Goal: Information Seeking & Learning: Find specific fact

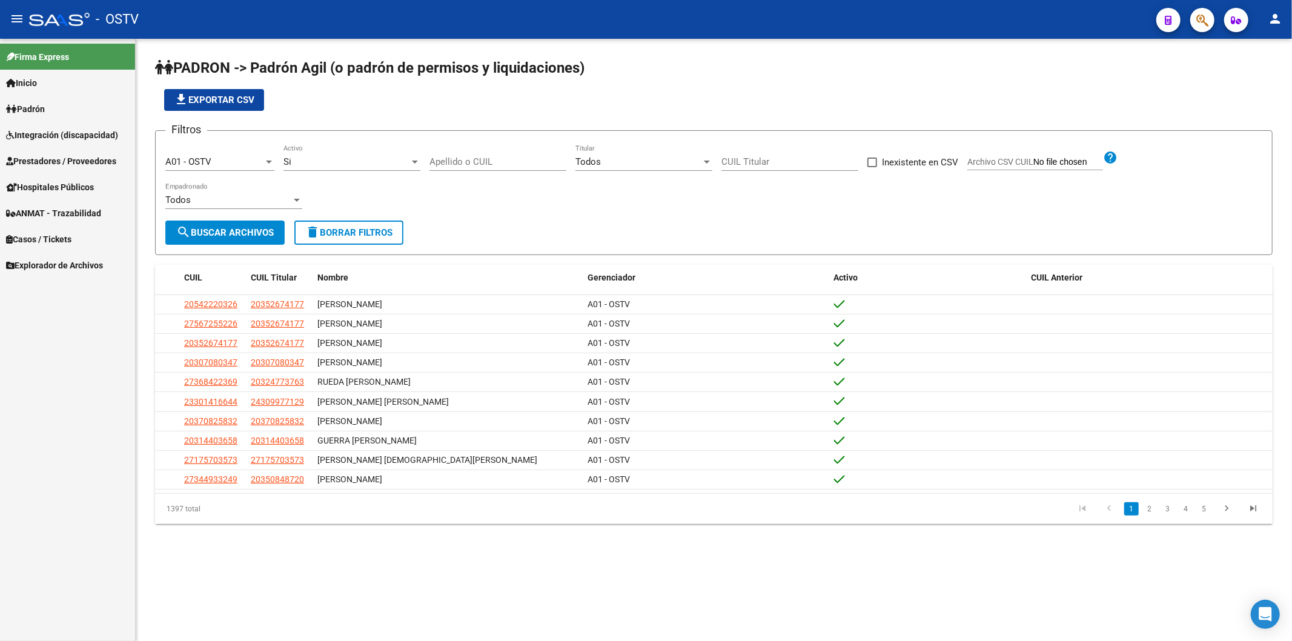
click at [358, 118] on app-list-header "PADRON -> Padrón Agil ([PERSON_NAME] de permisos y liquidaciones) file_download…" at bounding box center [714, 156] width 1118 height 197
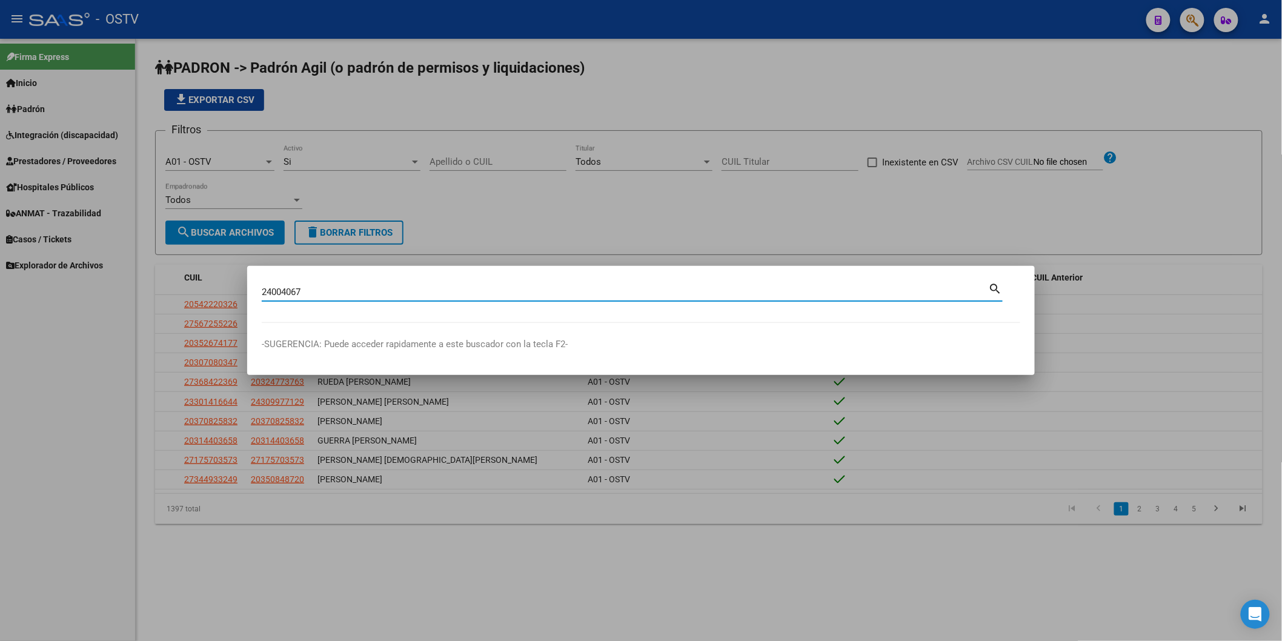
type input "24004067"
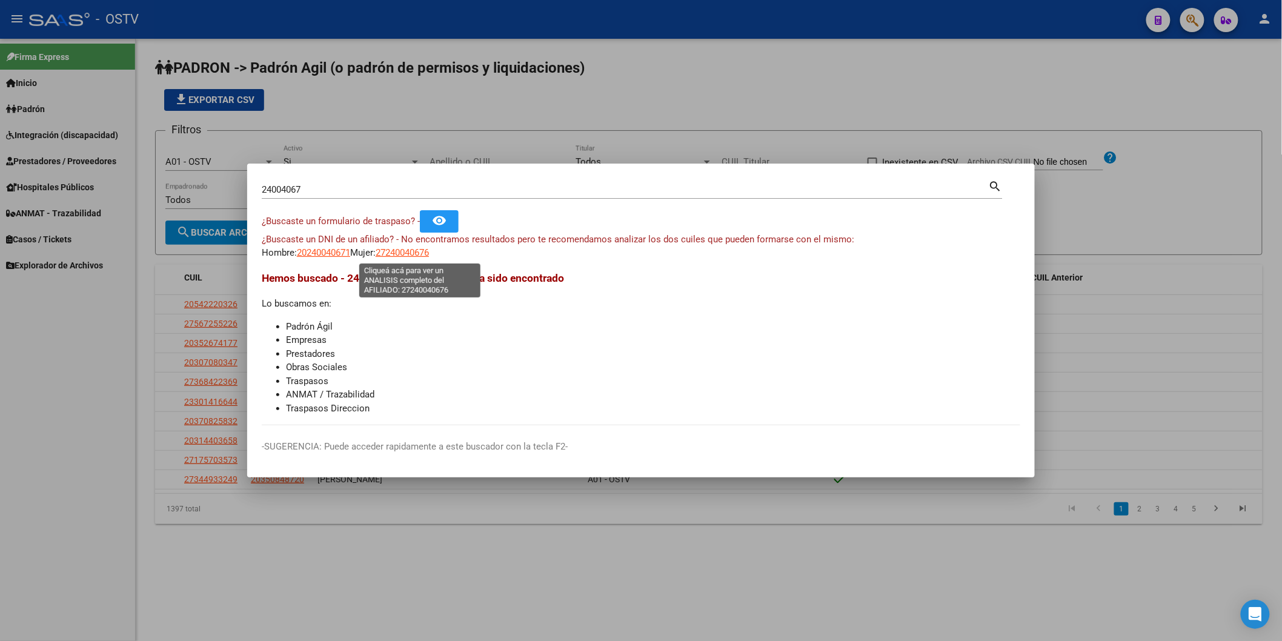
click at [401, 251] on span "27240040676" at bounding box center [402, 252] width 53 height 11
type textarea "27240040676"
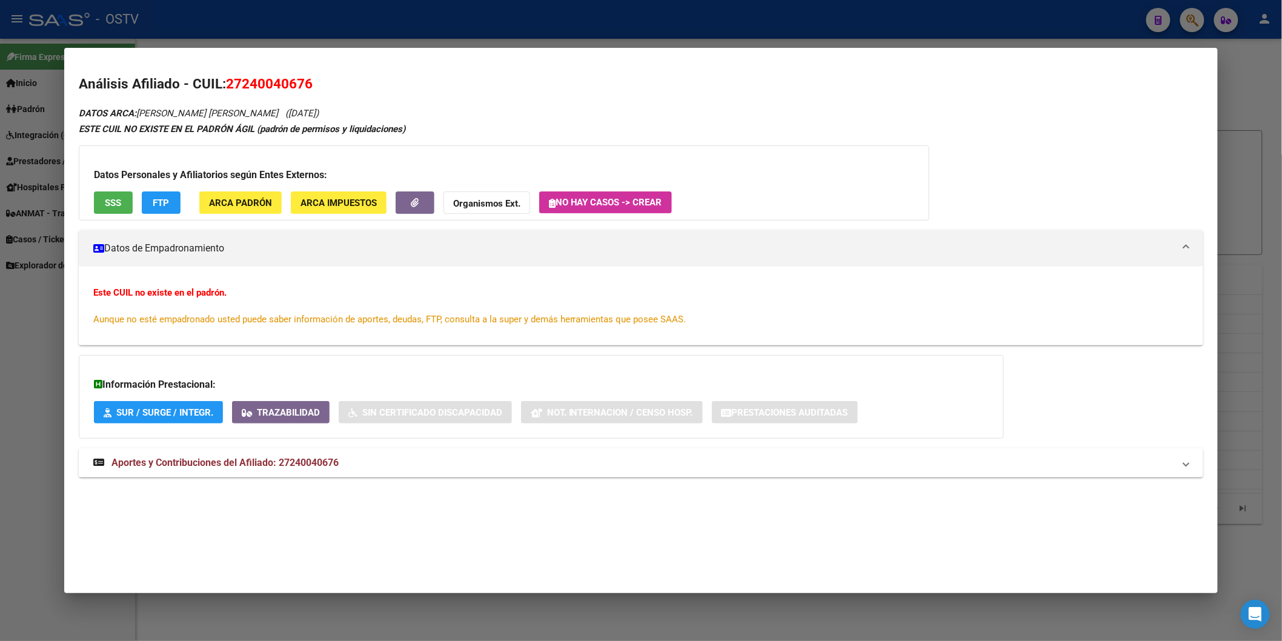
click at [383, 38] on div at bounding box center [641, 320] width 1282 height 641
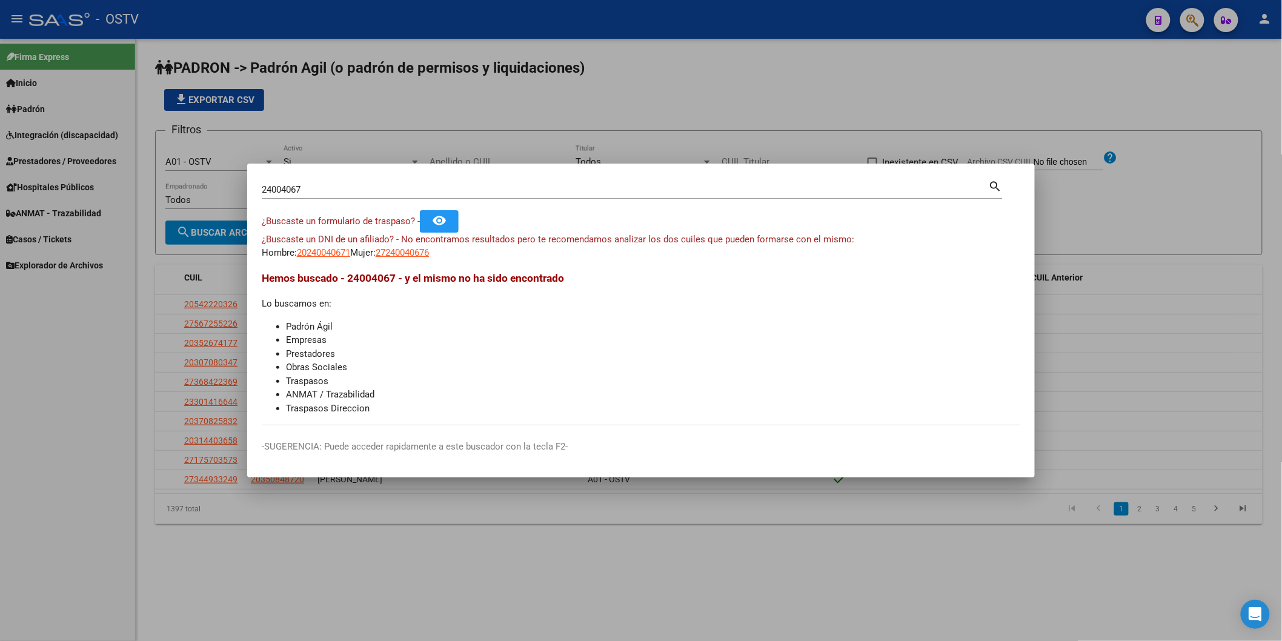
click at [430, 129] on div at bounding box center [641, 320] width 1282 height 641
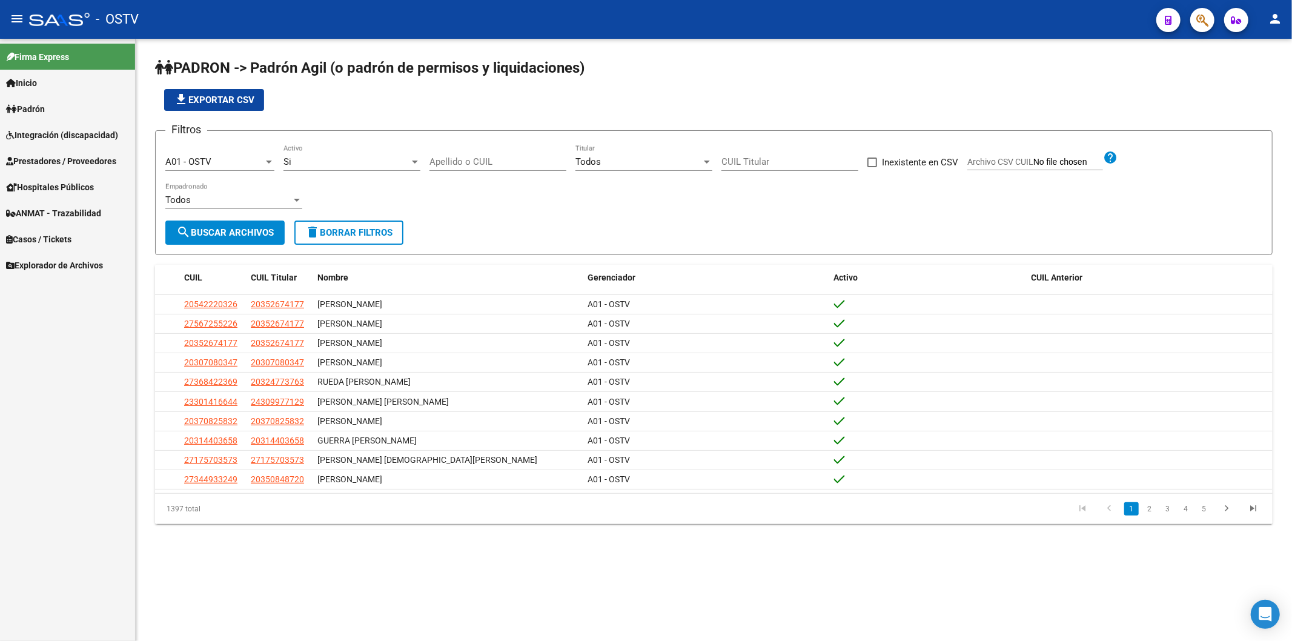
click at [501, 161] on input "Apellido o CUIL" at bounding box center [497, 161] width 137 height 11
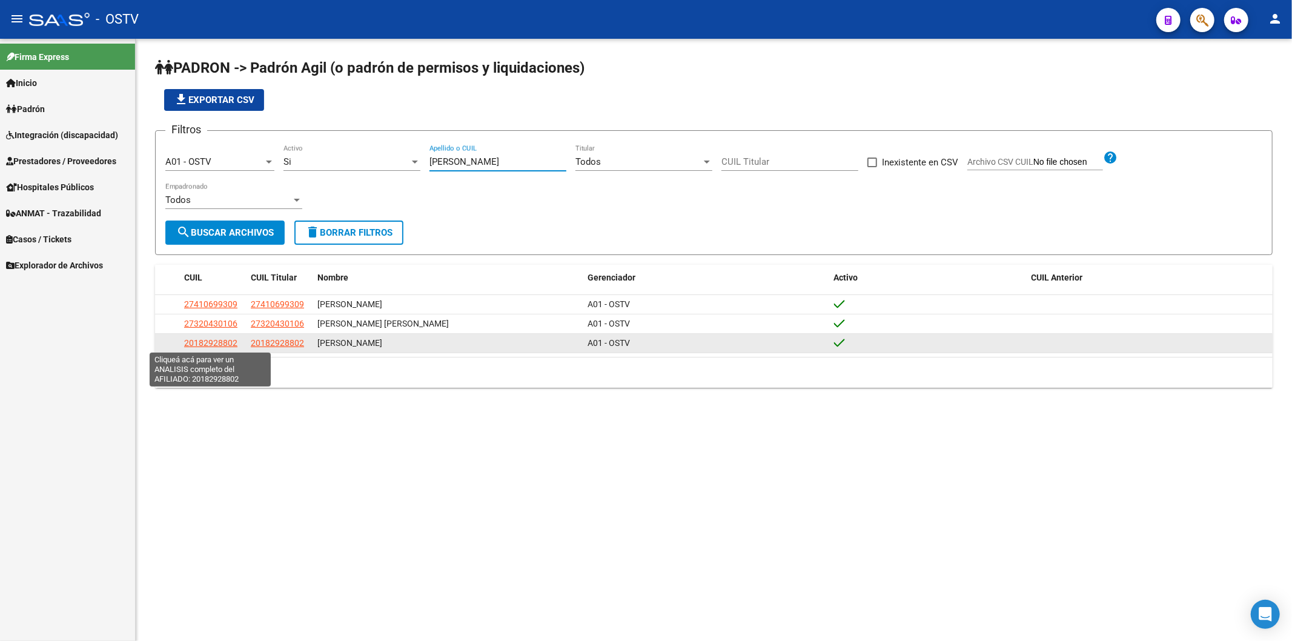
type input "[PERSON_NAME]"
click at [231, 346] on span "20182928802" at bounding box center [210, 343] width 53 height 10
type textarea "20182928802"
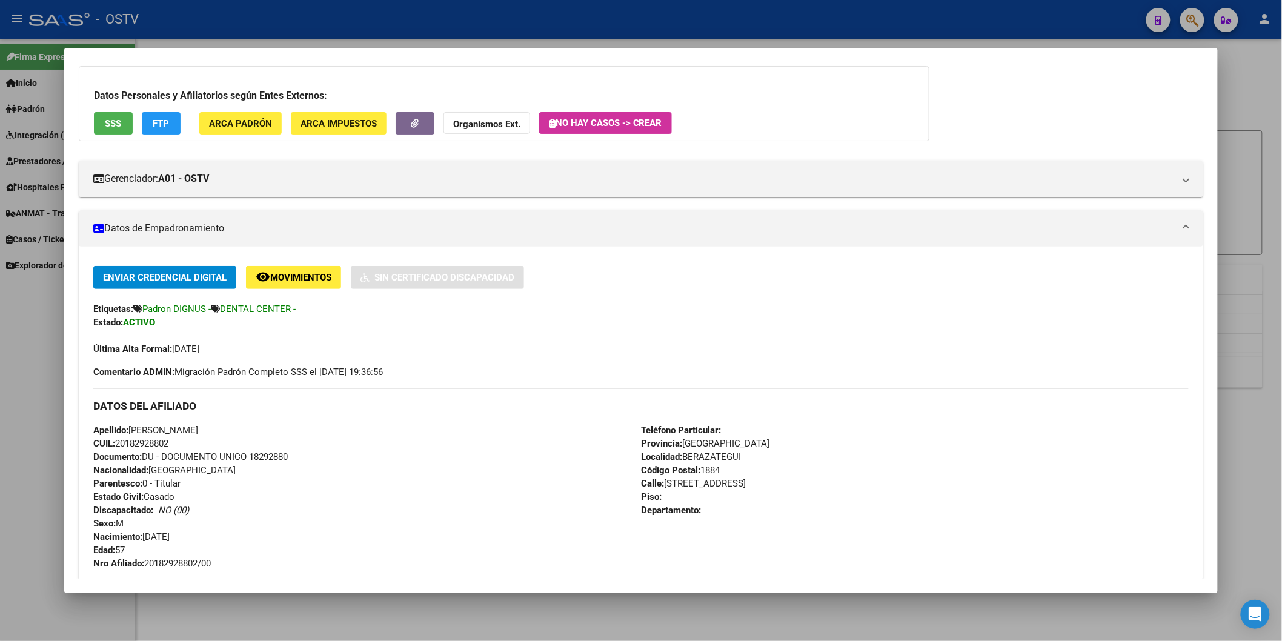
scroll to position [134, 0]
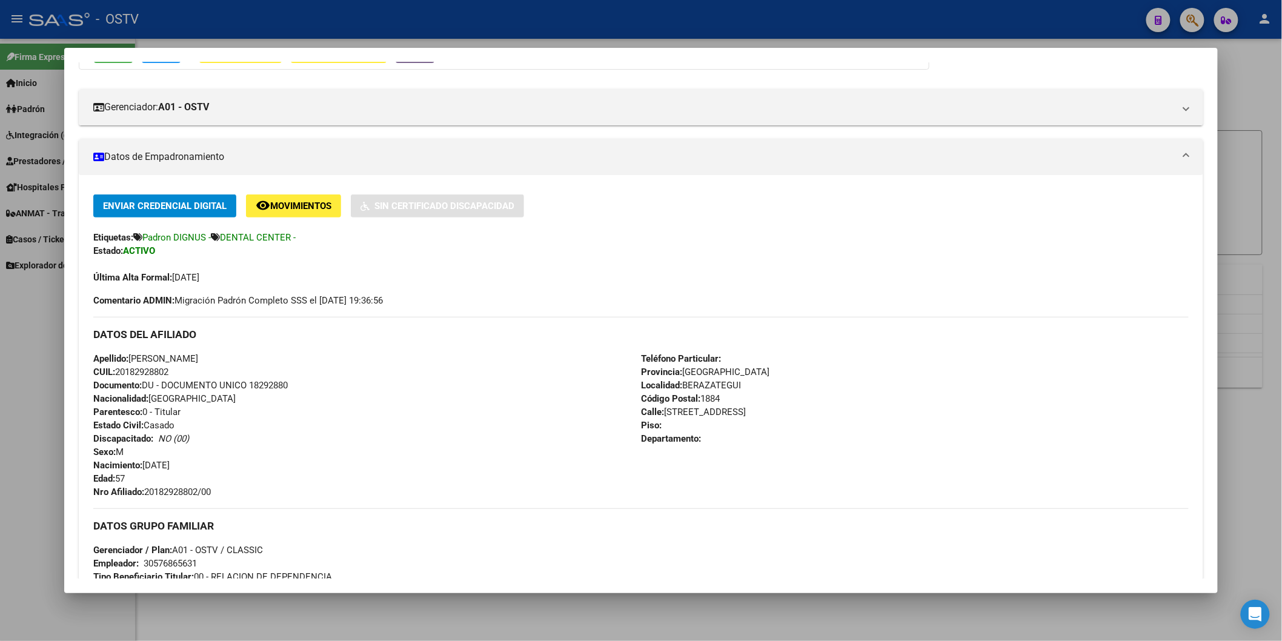
click at [277, 388] on span "Documento: DU - DOCUMENTO UNICO 18292880" at bounding box center [190, 385] width 194 height 11
copy span "18292880"
click at [171, 492] on span "Nro Afiliado: 20182928802/00" at bounding box center [152, 491] width 118 height 11
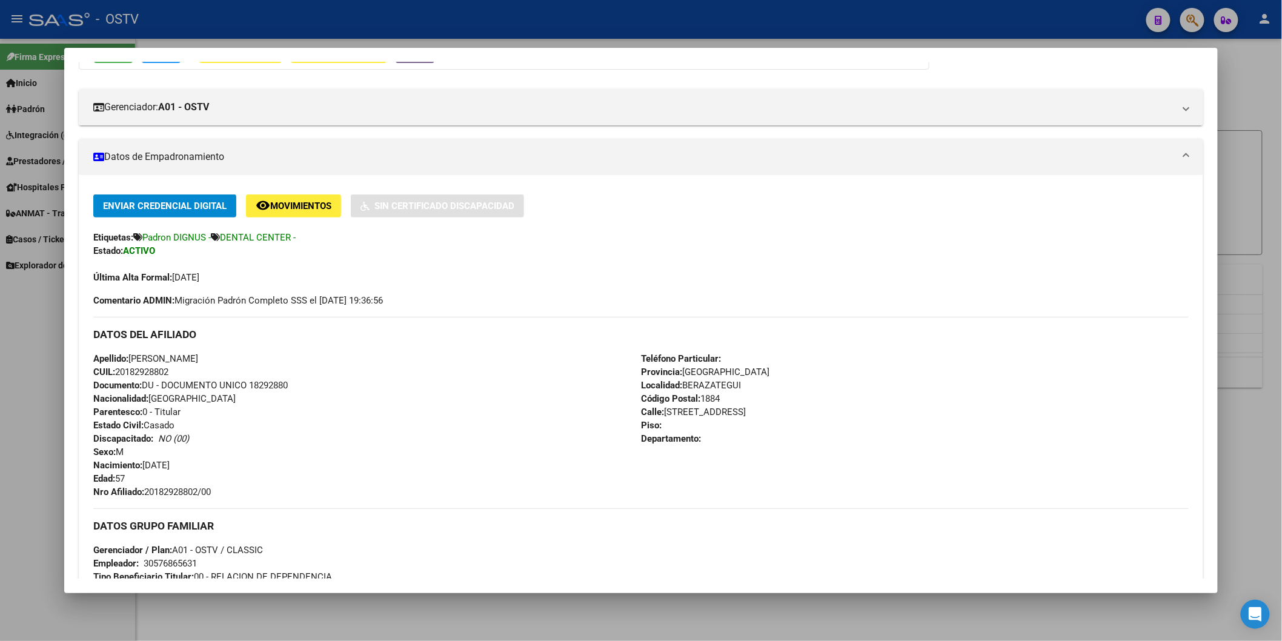
copy span "20182928802"
